Goal: Use online tool/utility: Utilize a website feature to perform a specific function

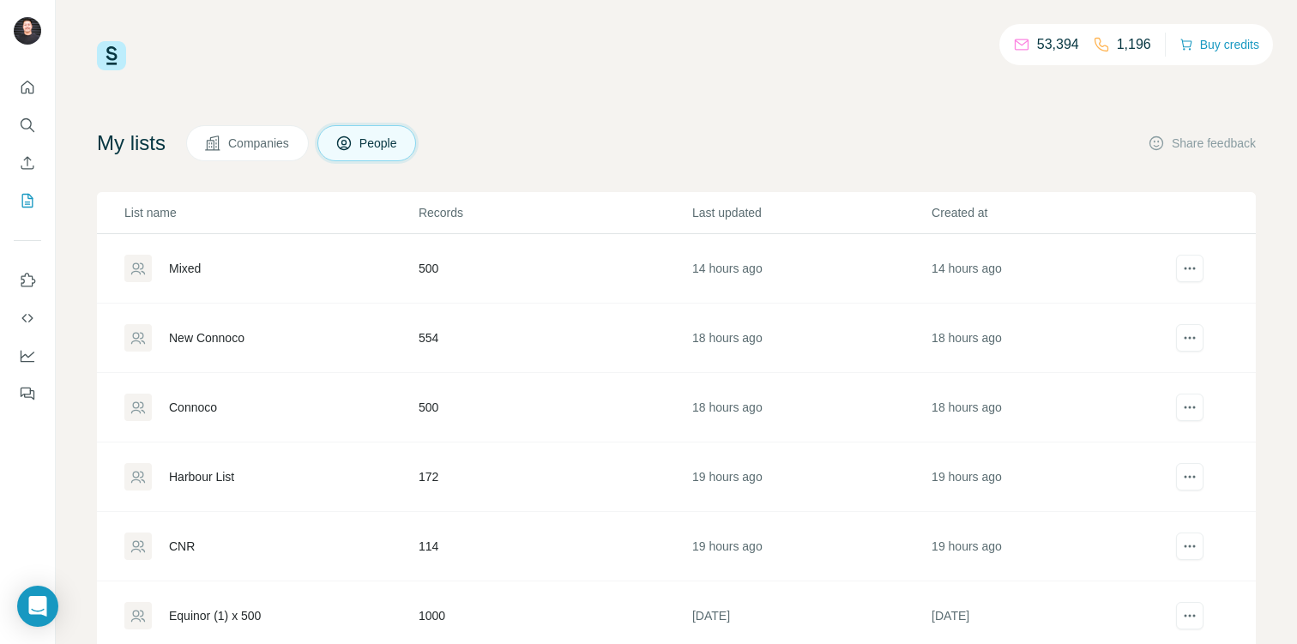
click at [182, 269] on div "Mixed" at bounding box center [185, 268] width 32 height 17
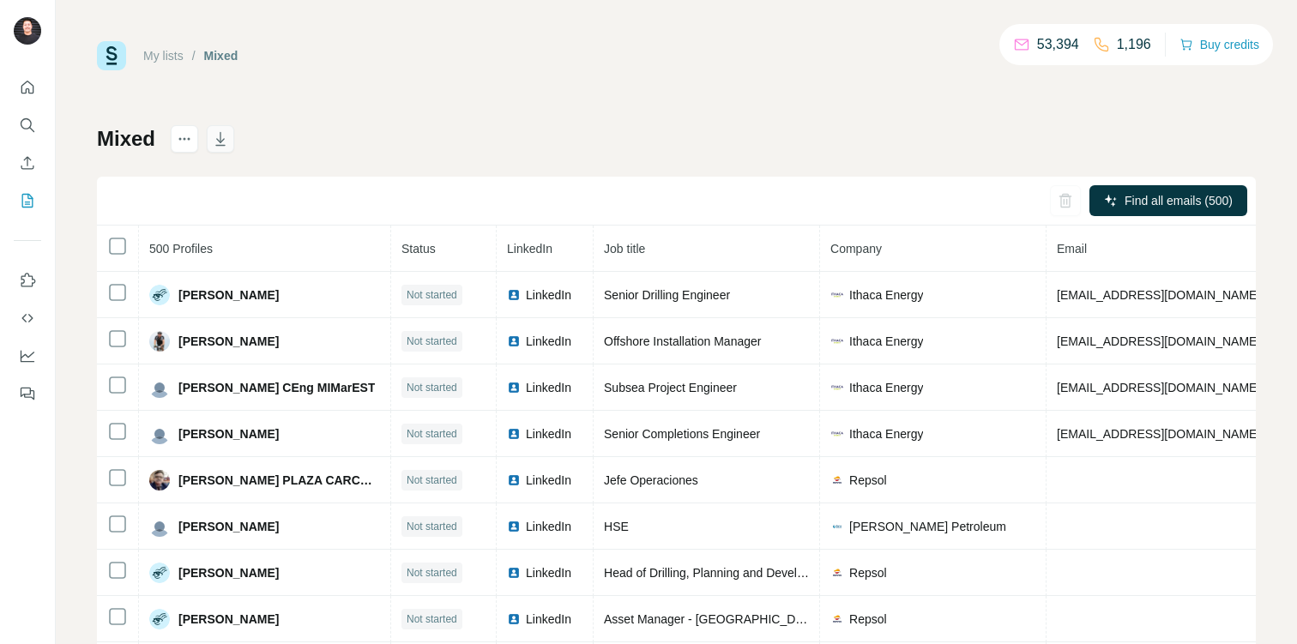
click at [228, 135] on icon "button" at bounding box center [220, 138] width 17 height 17
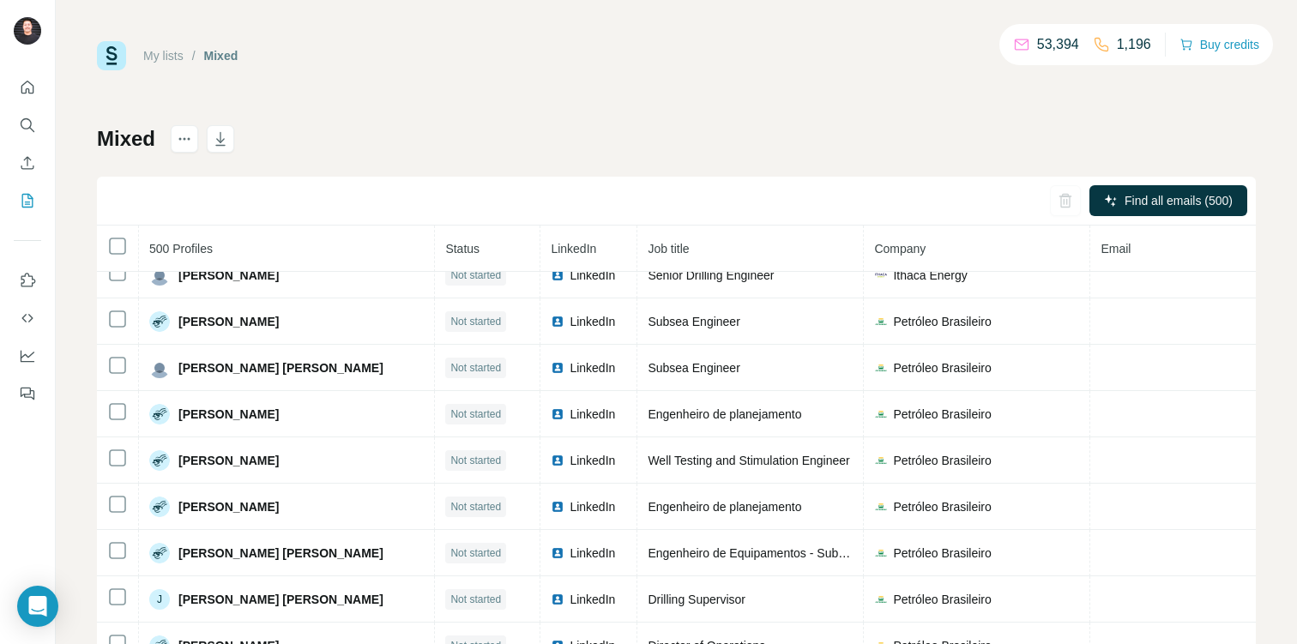
scroll to position [11628, 0]
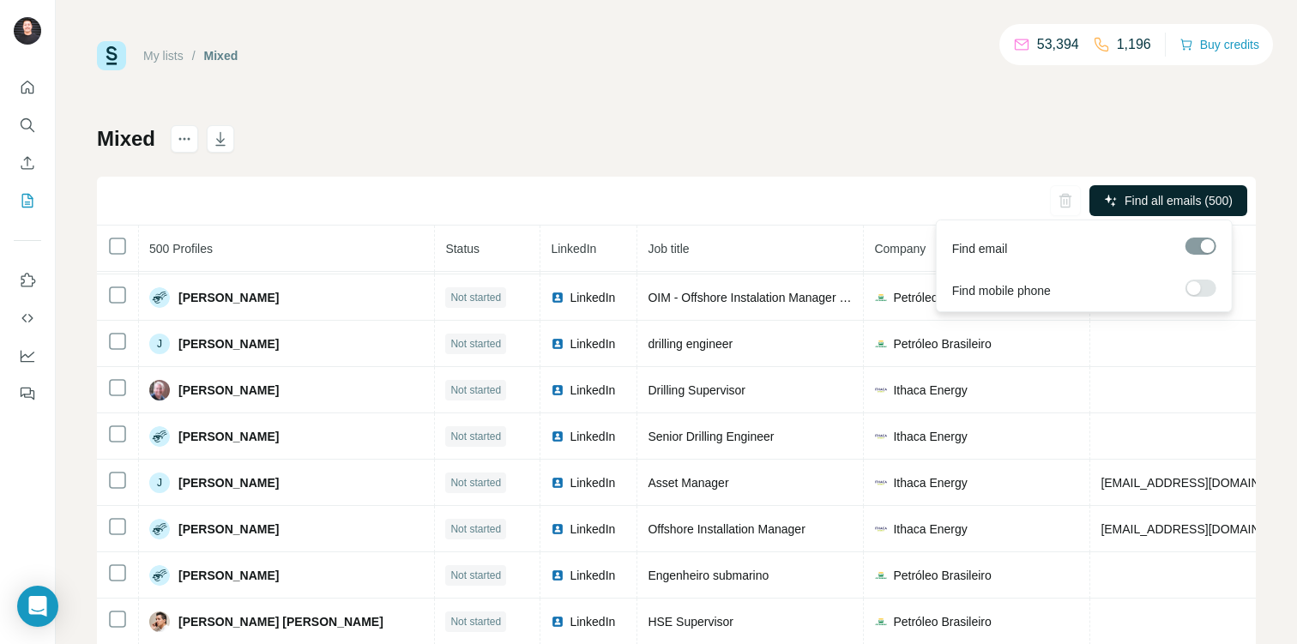
click at [1127, 200] on span "Find all emails (500)" at bounding box center [1179, 200] width 108 height 17
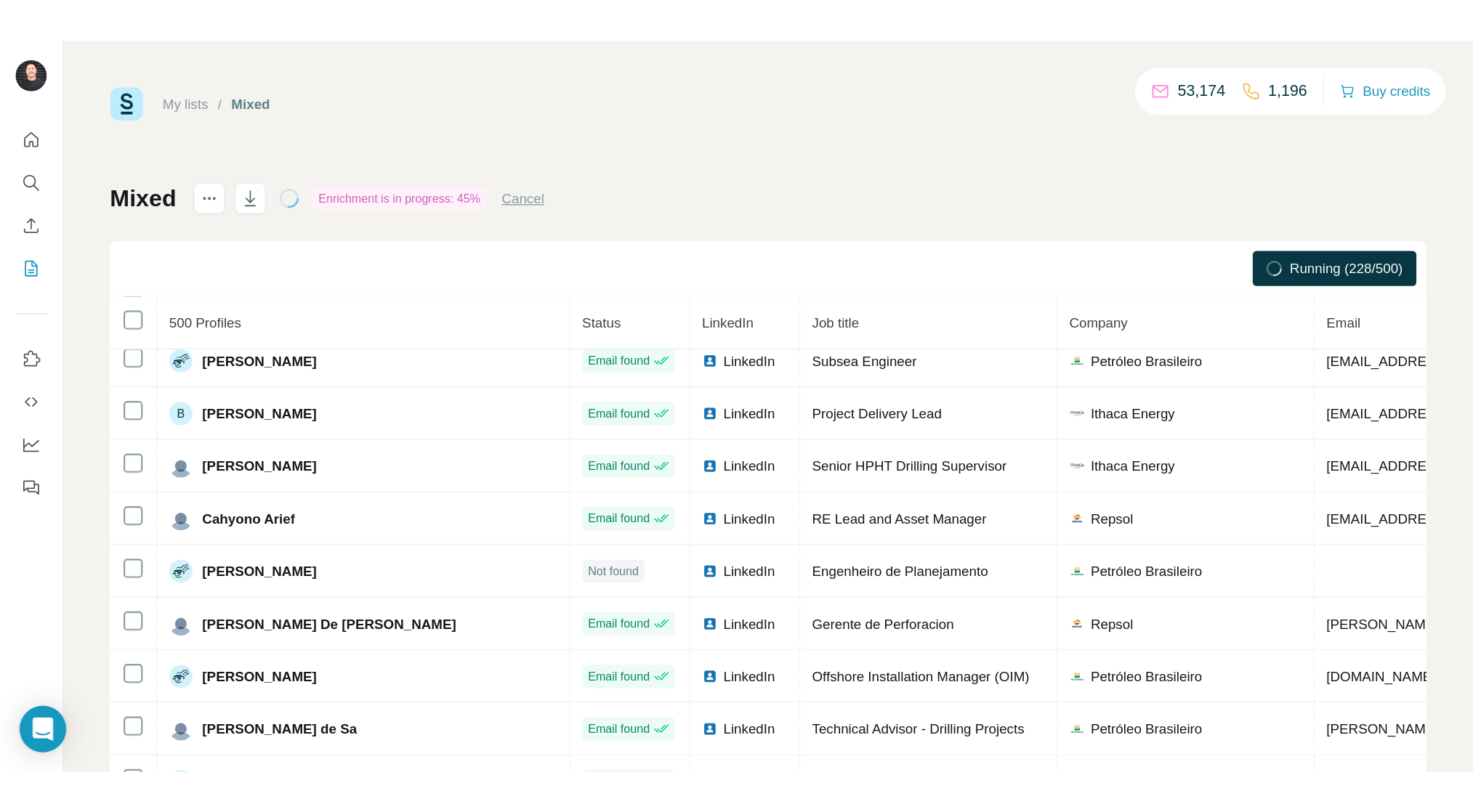
scroll to position [0, 0]
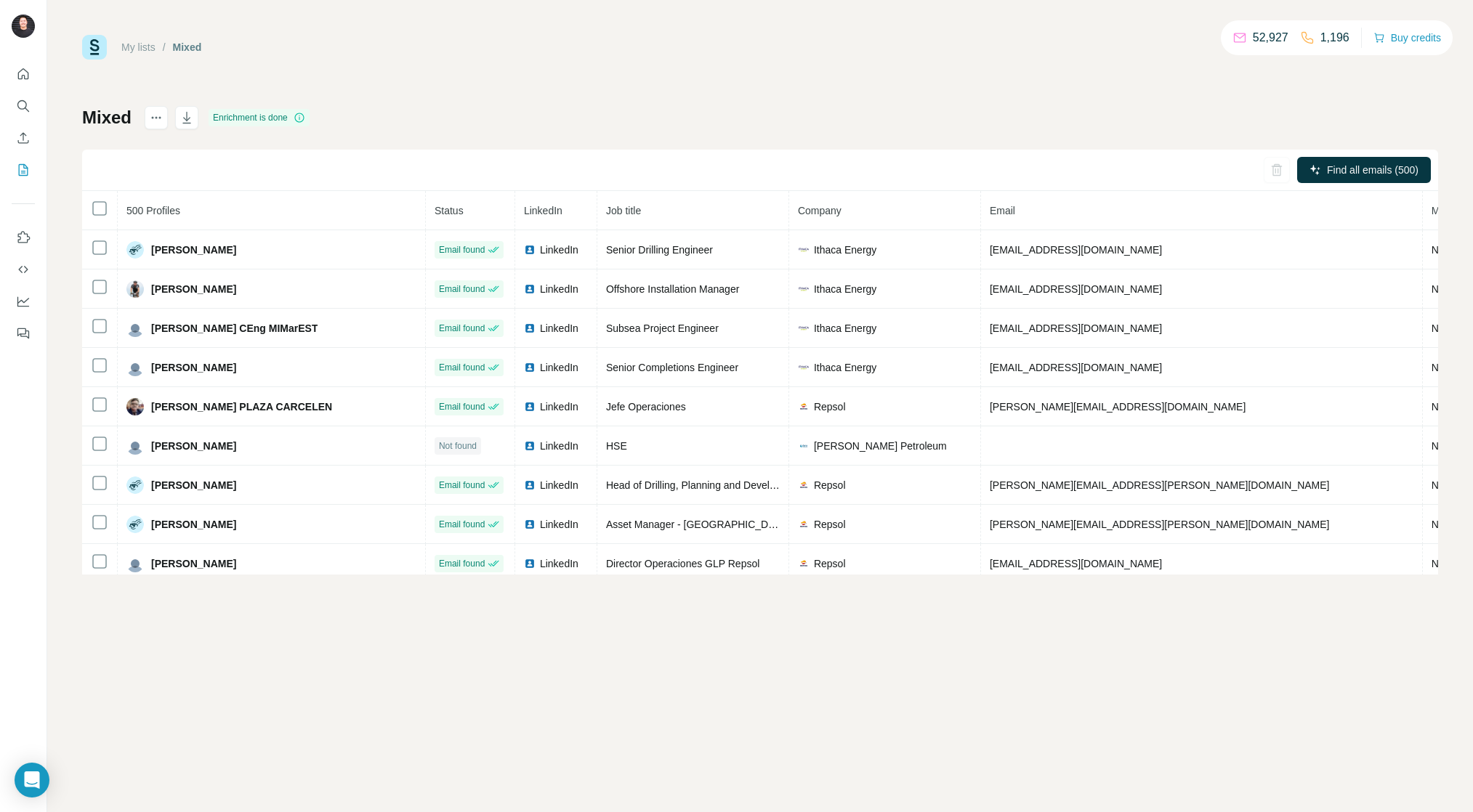
click at [510, 81] on div "My lists / Mixed 52,927 1,196 Buy credits Mixed Enrichment is done Find all ema…" at bounding box center [760, 305] width 1356 height 540
click at [197, 116] on button "button" at bounding box center [186, 117] width 23 height 23
click at [988, 102] on div "My lists / Mixed 52,927 1,196 Buy credits Mixed Enrichment is done Find all ema…" at bounding box center [760, 305] width 1356 height 540
